Goal: Find specific fact: Find specific fact

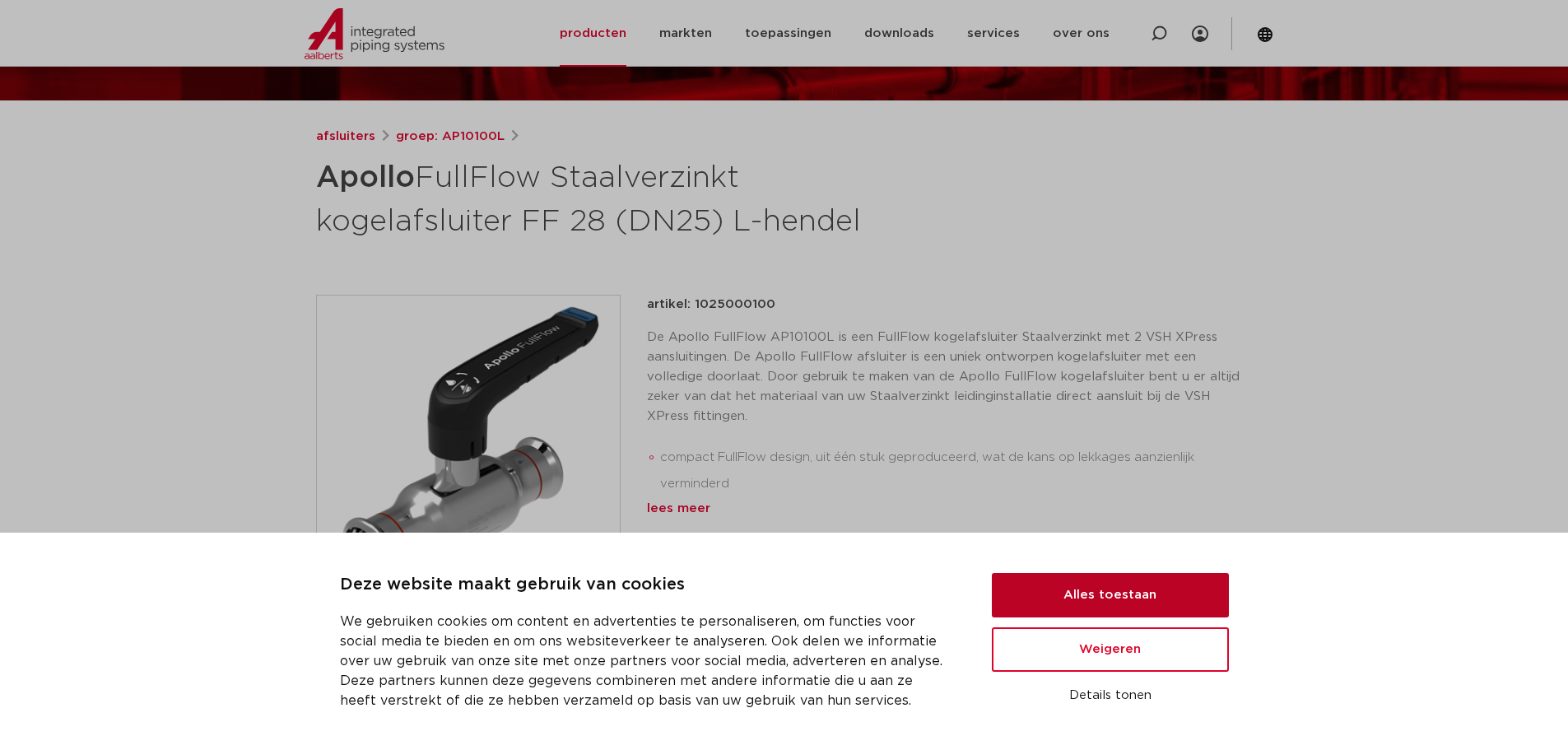
drag, startPoint x: 1100, startPoint y: 588, endPoint x: 1028, endPoint y: 504, distance: 110.6
click at [1100, 588] on button "Alles toestaan" at bounding box center [1110, 595] width 237 height 44
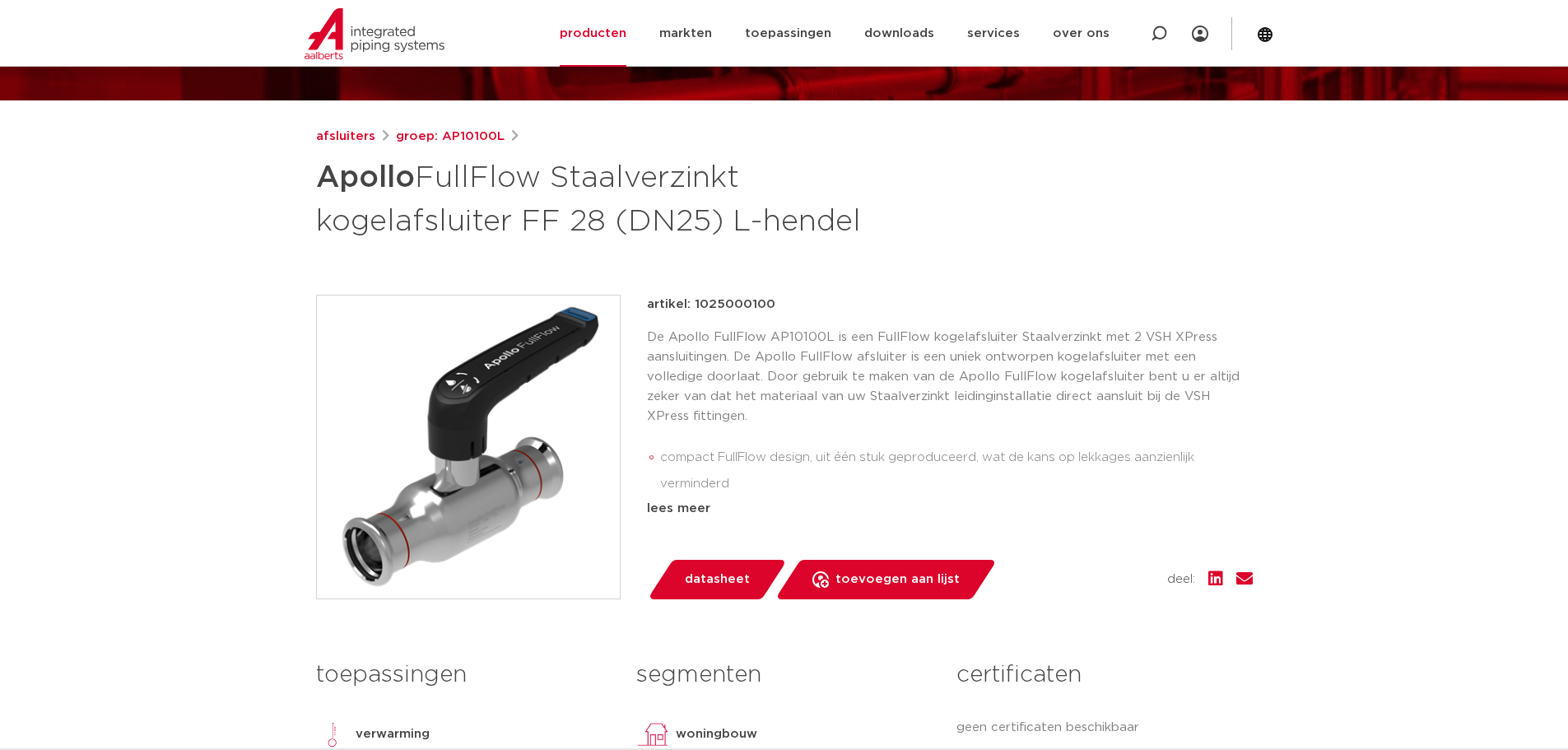
click at [757, 303] on p "artikel: 1025000100" at bounding box center [711, 304] width 128 height 20
click at [747, 301] on p "artikel: 1025000100" at bounding box center [711, 304] width 128 height 20
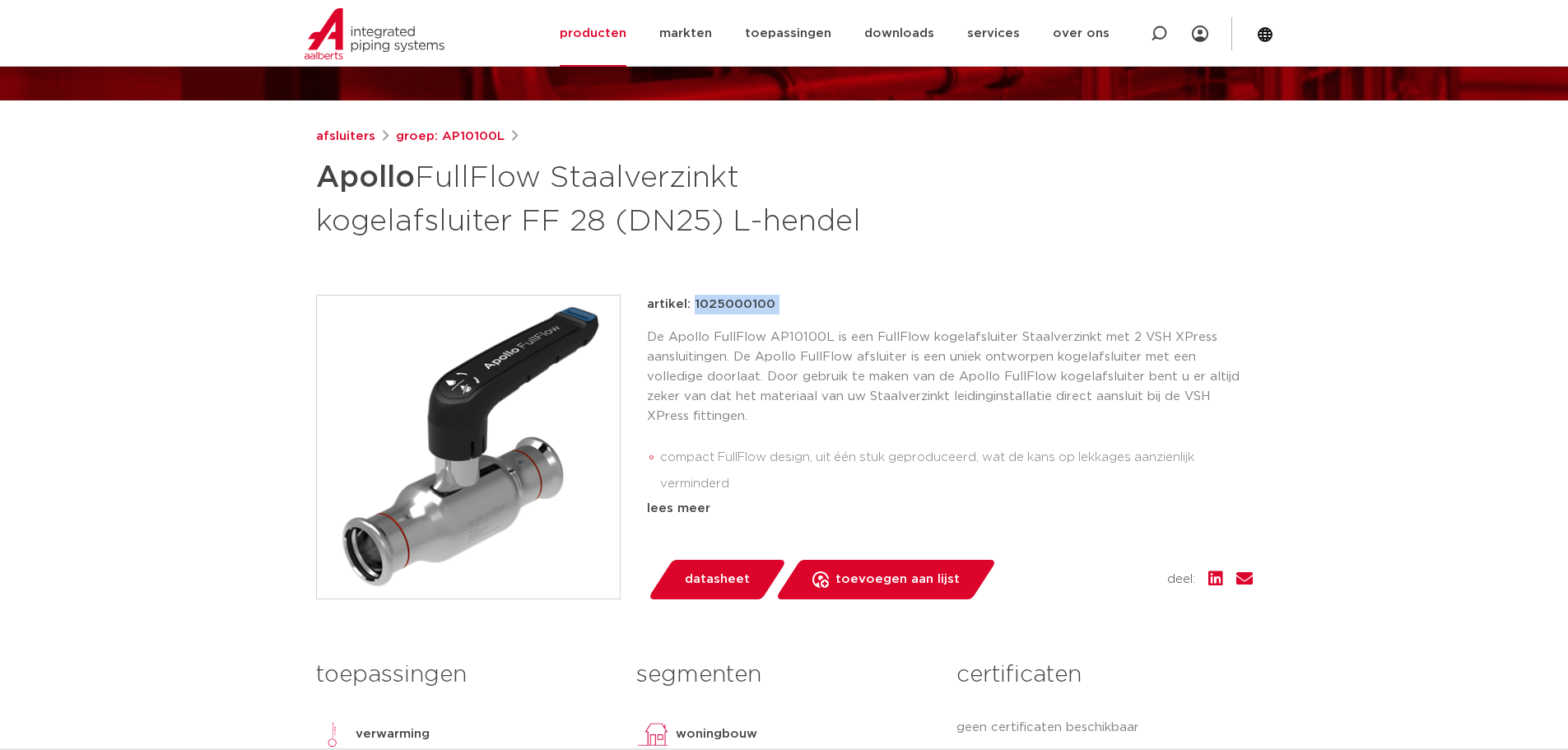
click at [747, 301] on p "artikel: 1025000100" at bounding box center [711, 304] width 128 height 20
click at [788, 300] on div "artikel: 1025000100" at bounding box center [950, 304] width 606 height 20
drag, startPoint x: 807, startPoint y: 302, endPoint x: 693, endPoint y: 300, distance: 114.0
click at [693, 300] on div "artikel: 1025000100" at bounding box center [950, 304] width 606 height 20
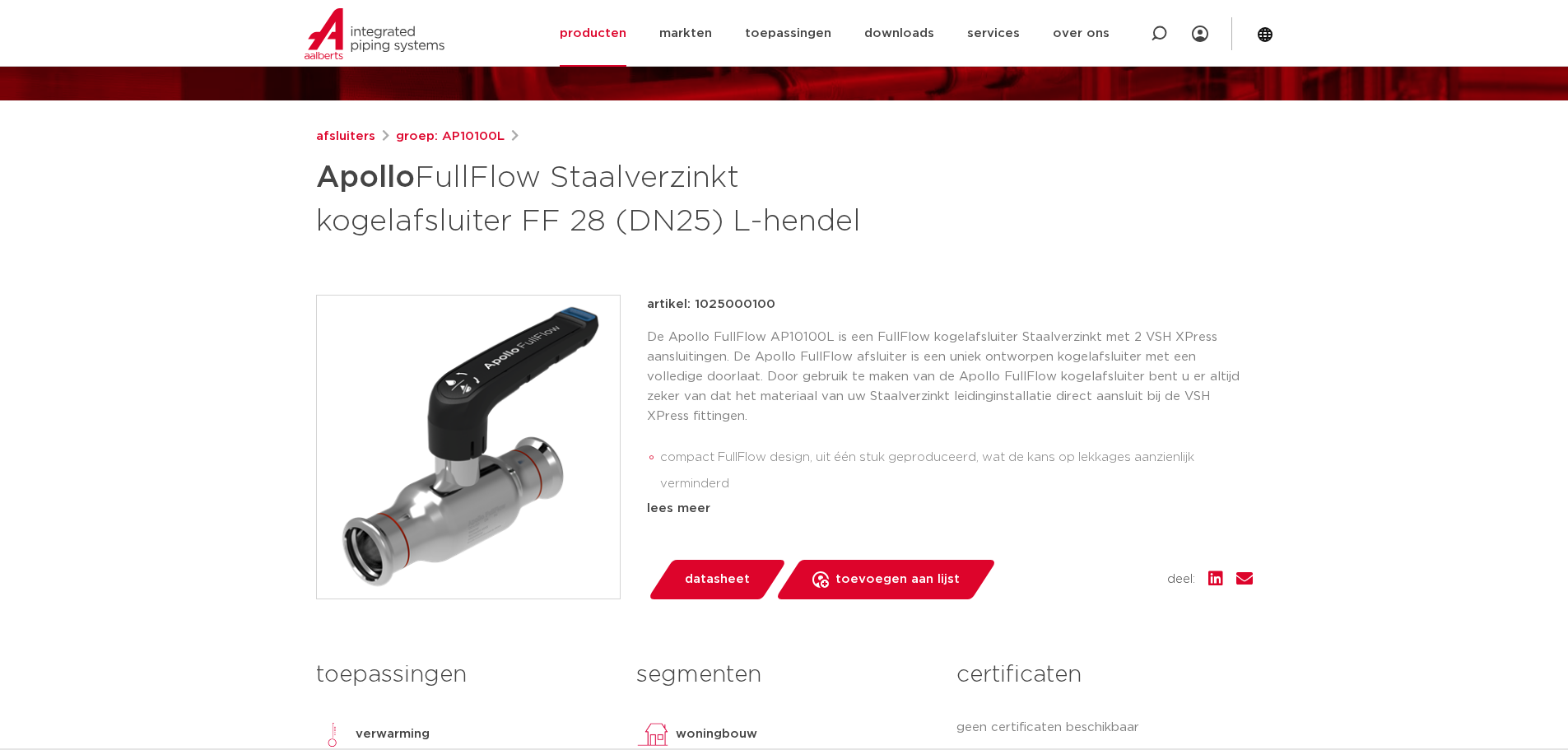
copy p "1025000100"
